Goal: Information Seeking & Learning: Learn about a topic

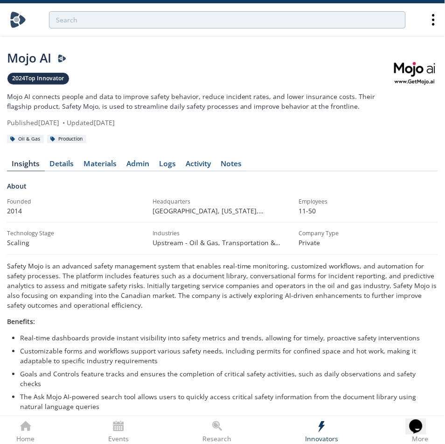
click at [114, 95] on p "Mojo AI connects people and data to improve safety behavior, reduce incident ra…" at bounding box center [199, 101] width 385 height 20
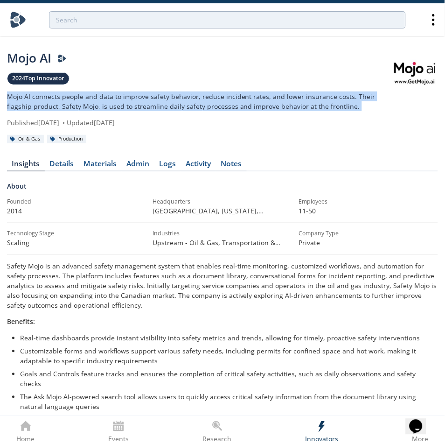
click at [117, 95] on p "Mojo AI connects people and data to improve safety behavior, reduce incident ra…" at bounding box center [199, 101] width 385 height 20
copy div "Mojo AI connects people and data to improve safety behavior, reduce incident ra…"
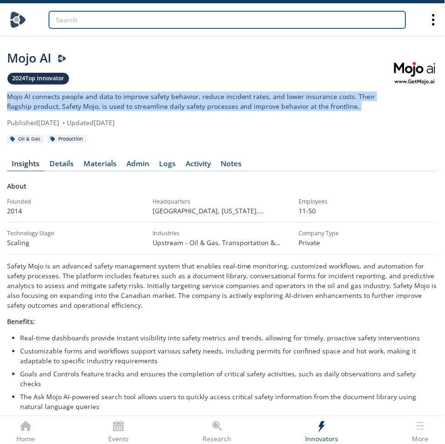
click at [252, 24] on input "search" at bounding box center [227, 19] width 357 height 17
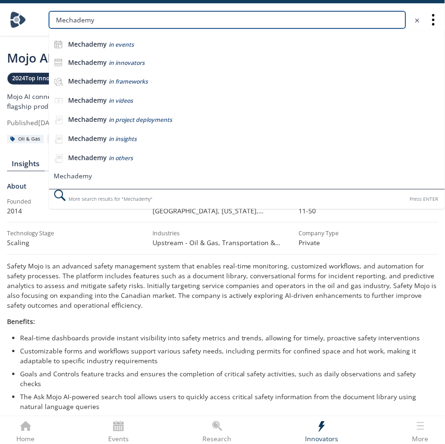
type input "Mechademy"
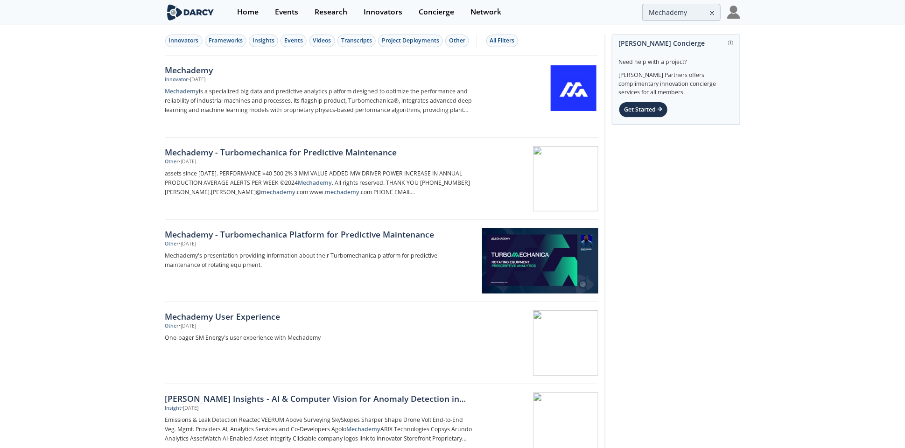
drag, startPoint x: 190, startPoint y: 67, endPoint x: 198, endPoint y: 70, distance: 8.3
click at [190, 67] on div "Mechademy" at bounding box center [319, 70] width 309 height 12
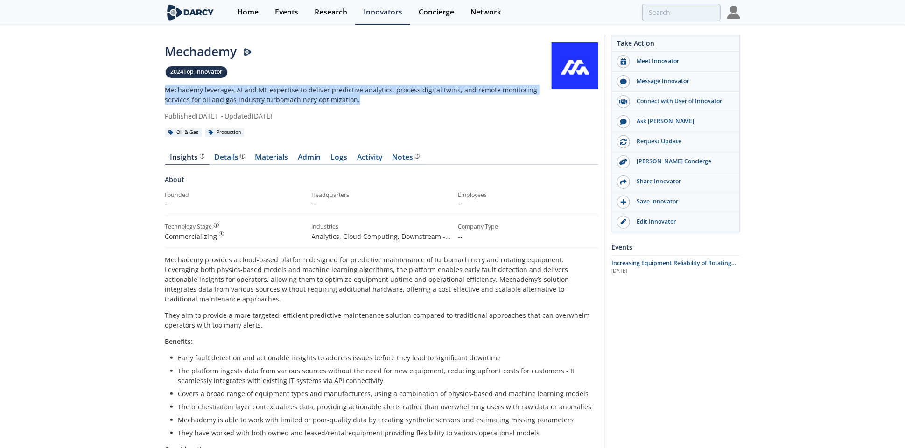
drag, startPoint x: 340, startPoint y: 95, endPoint x: 146, endPoint y: 84, distance: 195.0
click at [146, 84] on div "Mechademy 2024 Top Innovator Mechademy leverages AI and ML expertise to deliver…" at bounding box center [452, 400] width 905 height 749
copy p "Mechademy leverages AI and ML expertise to deliver predictive analytics, proces…"
